Goal: Navigation & Orientation: Find specific page/section

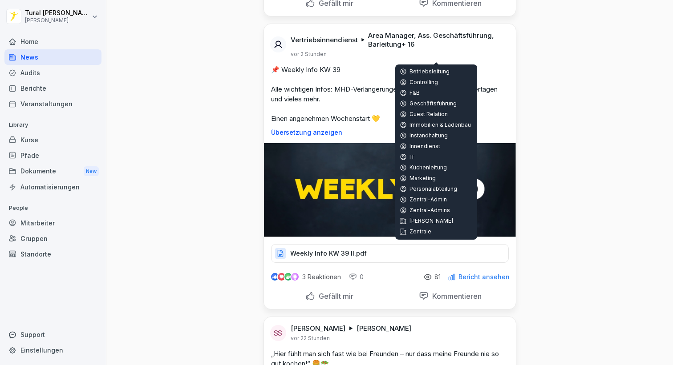
scroll to position [302, 0]
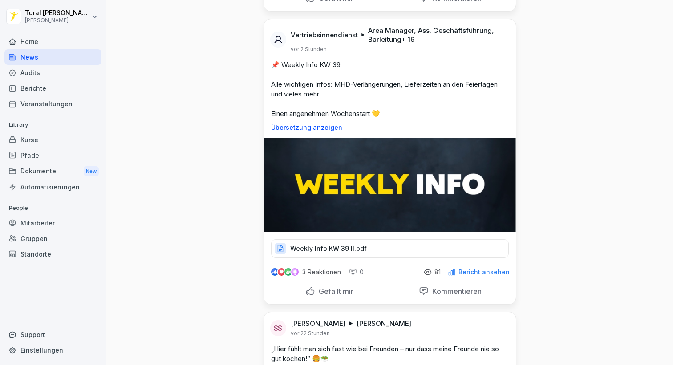
click at [347, 244] on p "Weekly Info KW 39 II.pdf" at bounding box center [328, 248] width 77 height 9
click at [370, 253] on div "Weekly Info KW 39 II.pdf" at bounding box center [390, 248] width 238 height 19
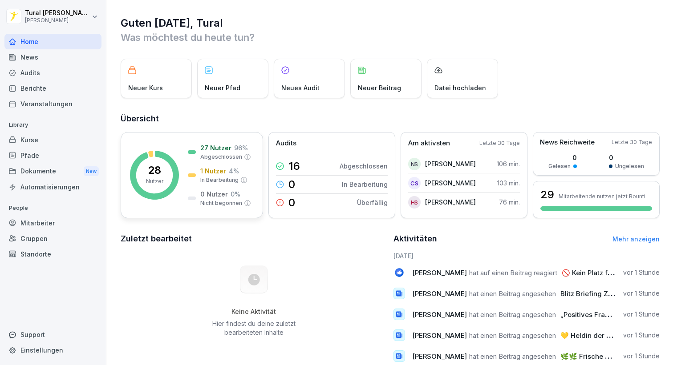
click at [207, 151] on p "27 Nutzer" at bounding box center [215, 147] width 31 height 9
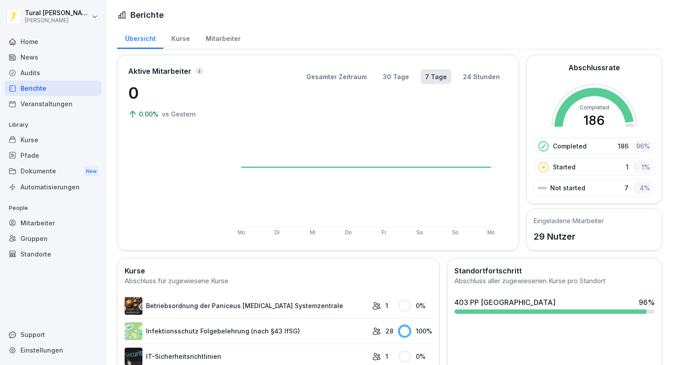
click at [221, 40] on div "Mitarbeiter" at bounding box center [223, 37] width 51 height 23
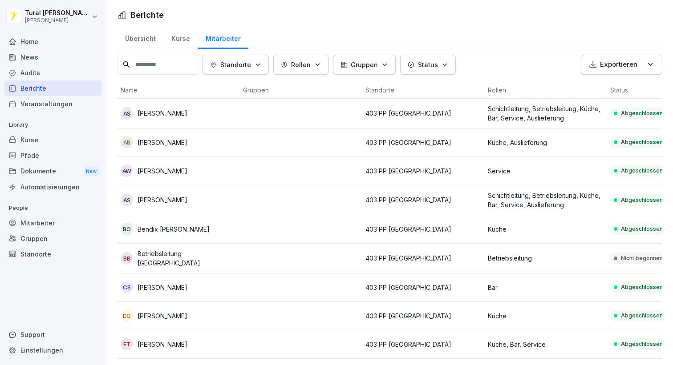
click at [42, 45] on div "Home" at bounding box center [52, 42] width 97 height 16
